Goal: Find specific page/section: Find specific page/section

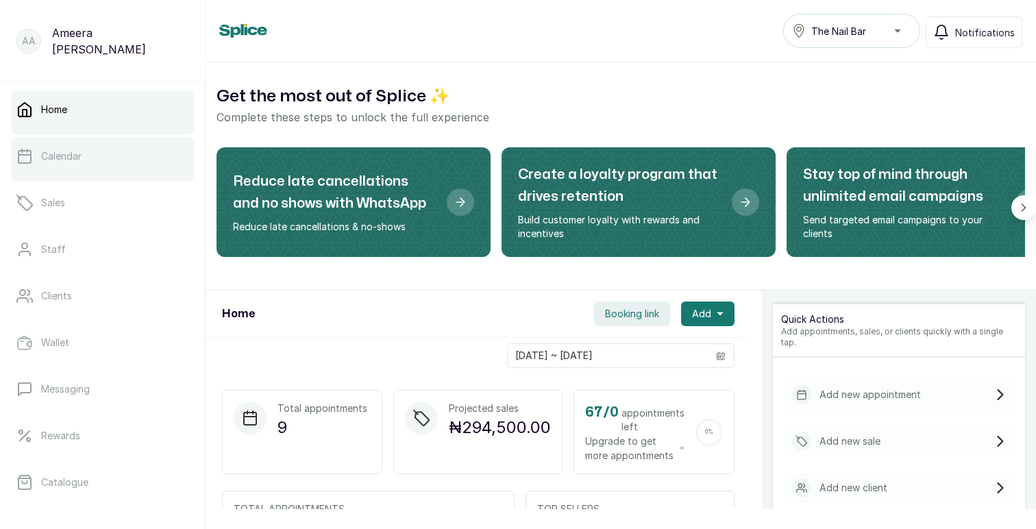
click at [67, 160] on p "Calendar" at bounding box center [61, 156] width 40 height 14
